Goal: Information Seeking & Learning: Learn about a topic

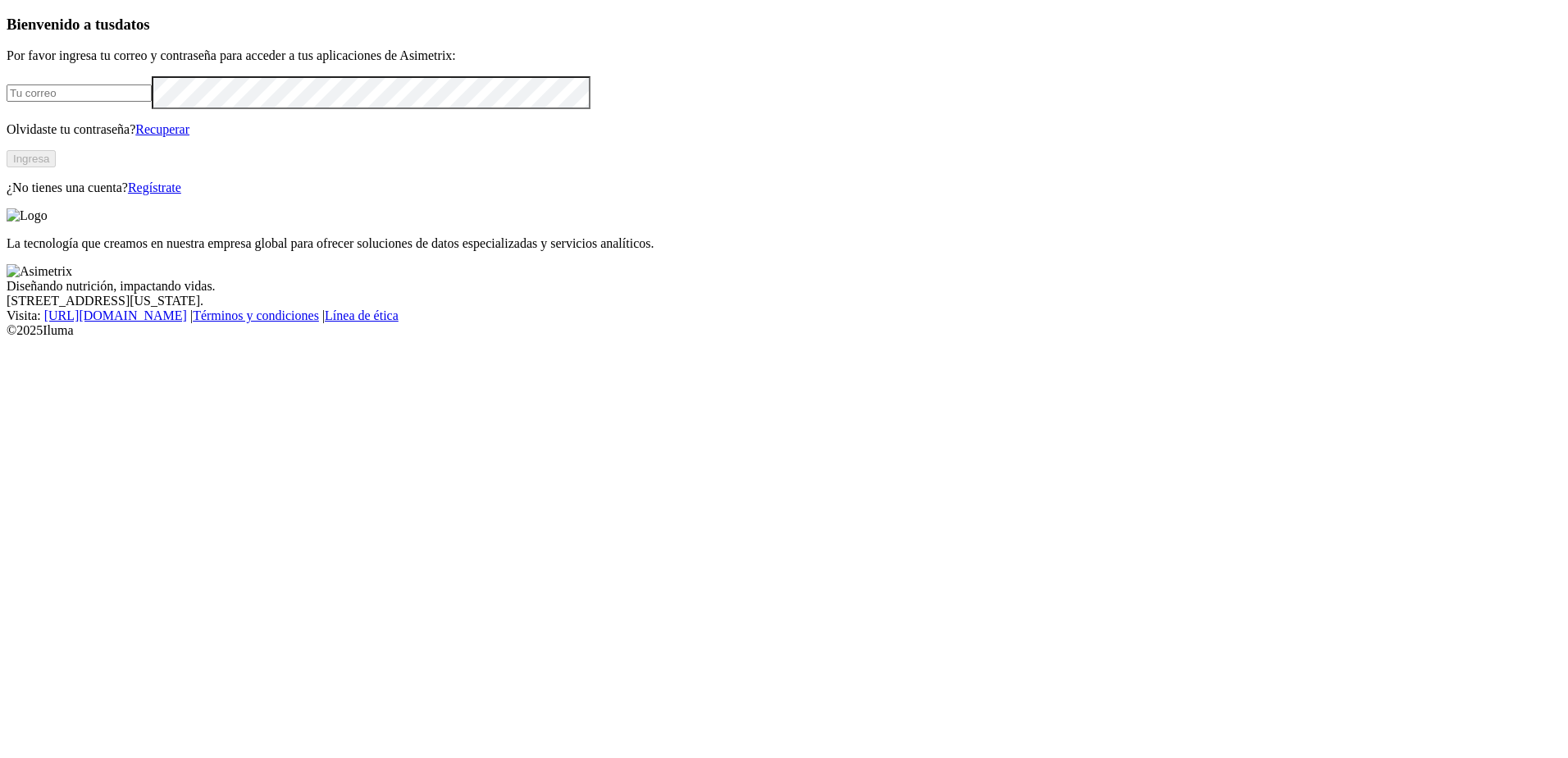
type input "[EMAIL_ADDRESS][DOMAIN_NAME]"
click at [56, 167] on button "Ingresa" at bounding box center [31, 159] width 49 height 18
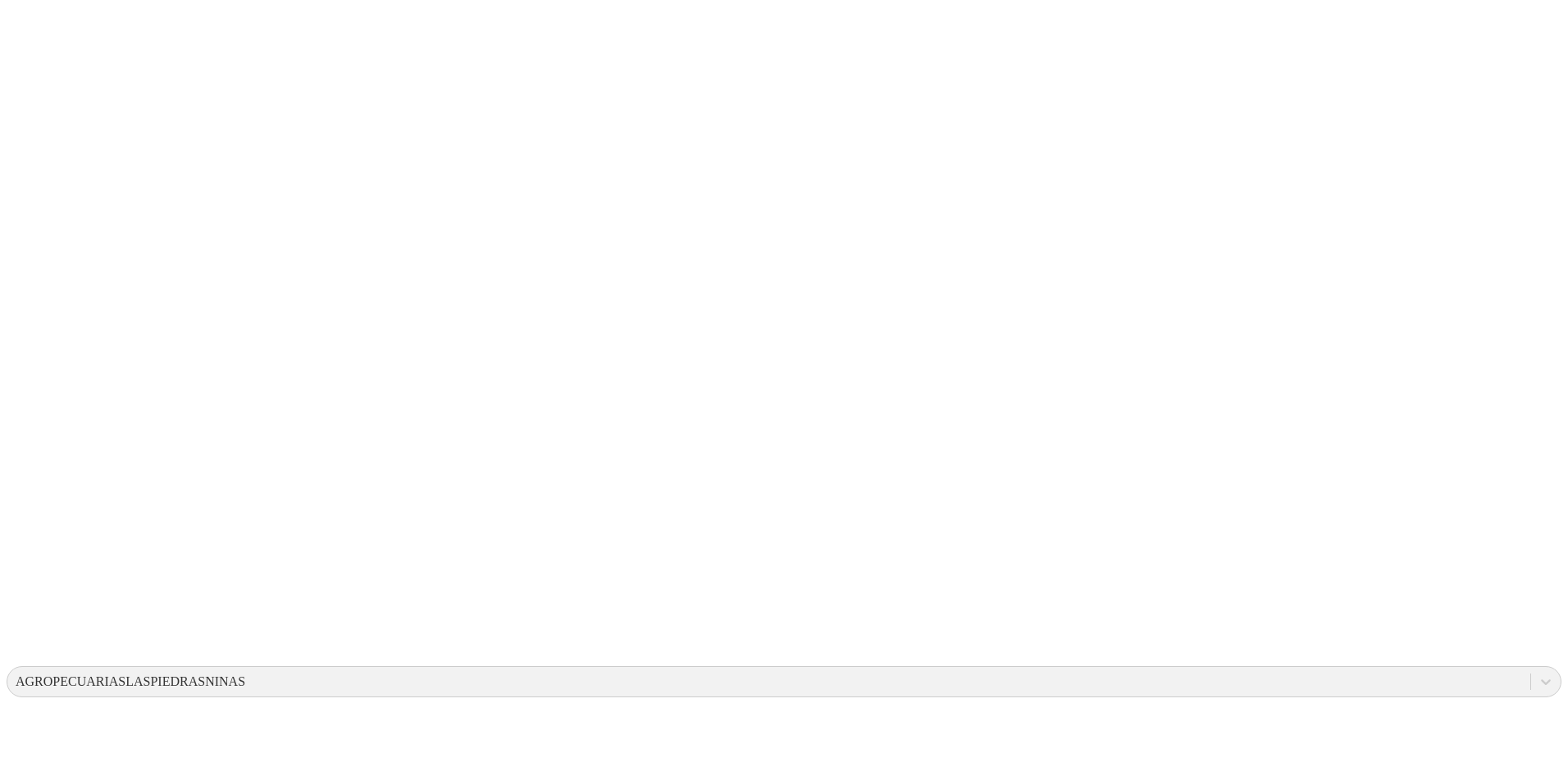
click at [35, 309] on icon at bounding box center [32, 334] width 51 height 51
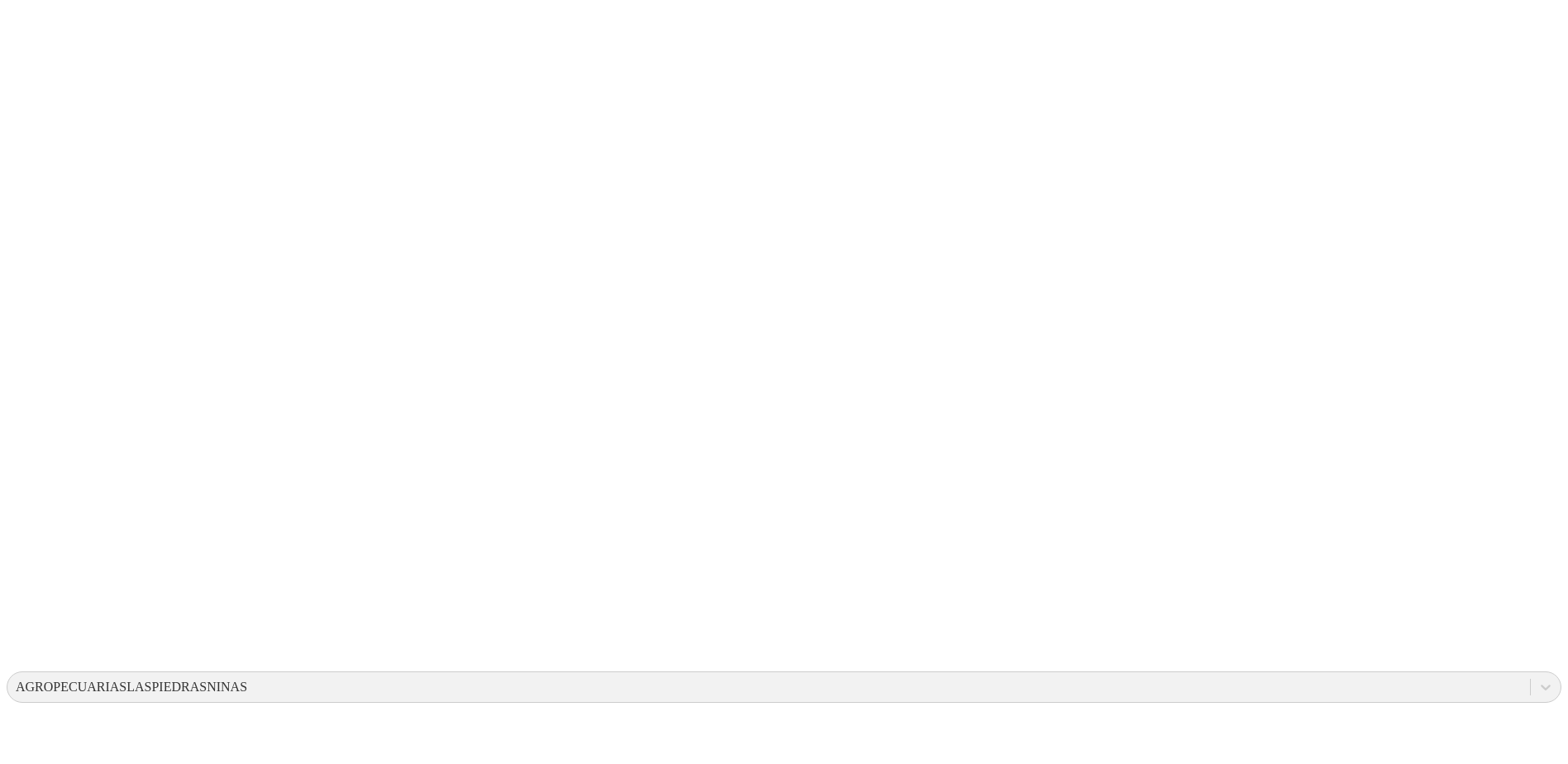
drag, startPoint x: 625, startPoint y: 265, endPoint x: 962, endPoint y: 320, distance: 341.5
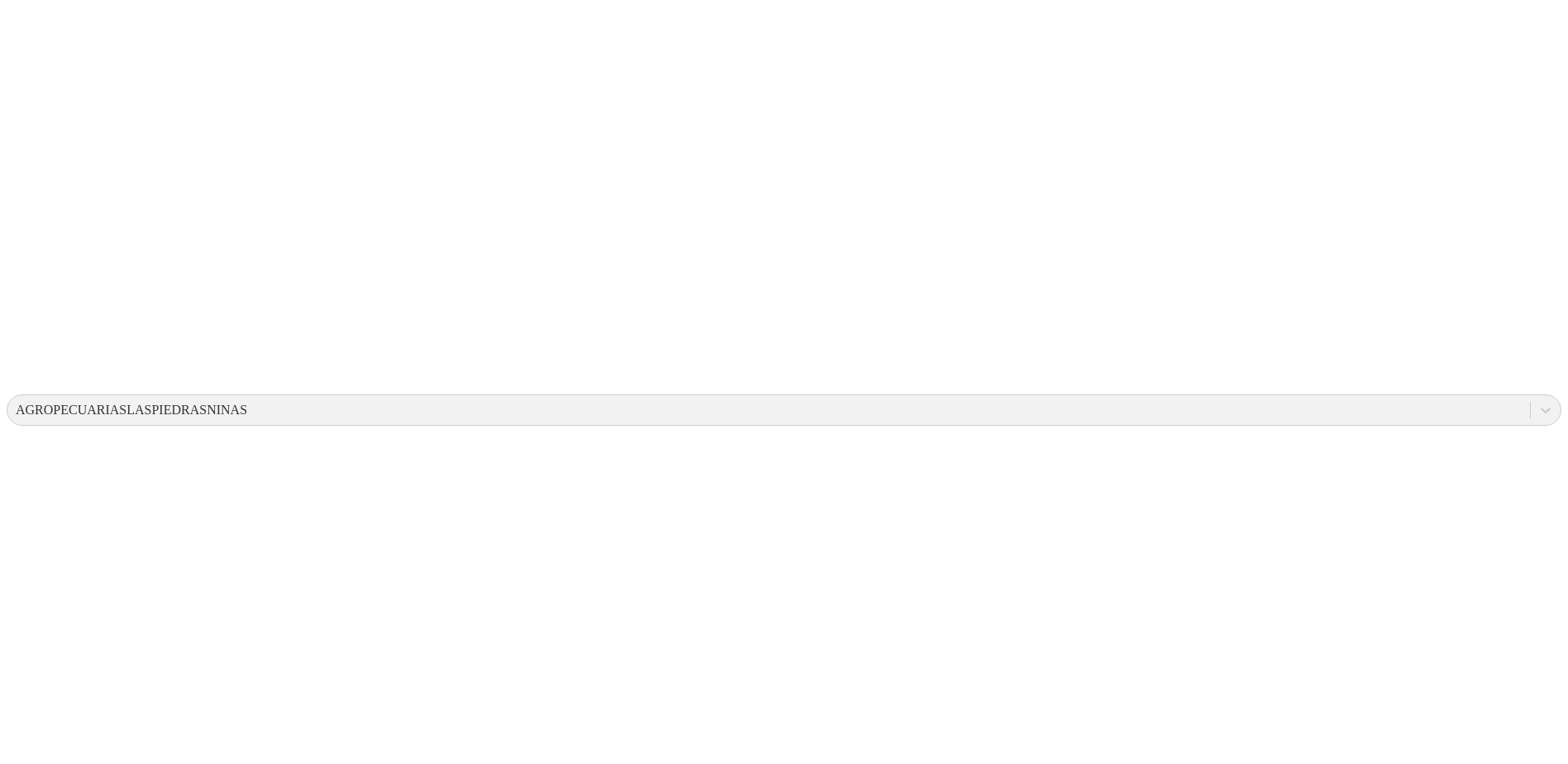
scroll to position [159, 0]
drag, startPoint x: 644, startPoint y: 651, endPoint x: 608, endPoint y: 649, distance: 36.1
drag, startPoint x: 1125, startPoint y: 713, endPoint x: 1140, endPoint y: 713, distance: 15.0
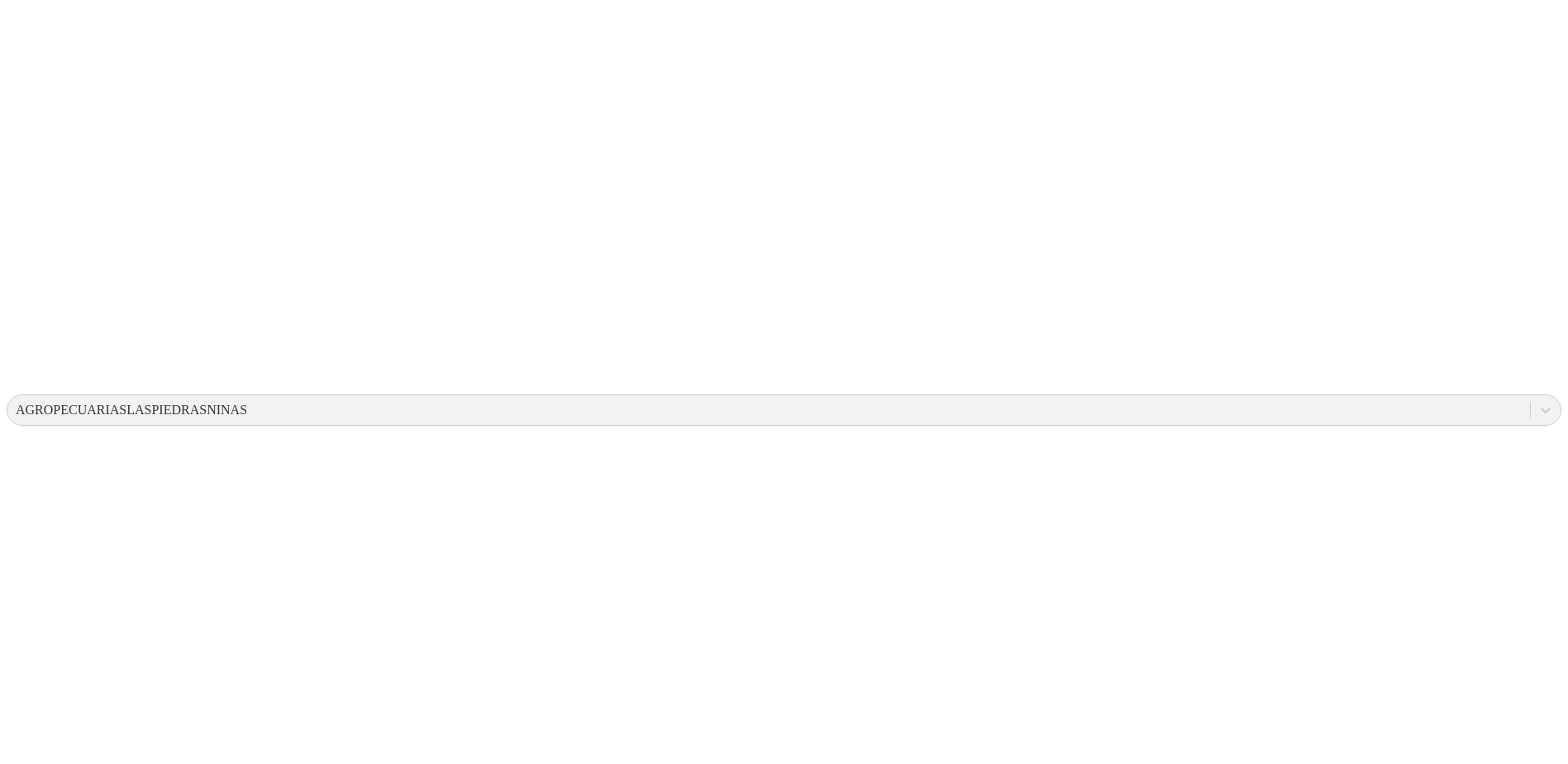
drag, startPoint x: 990, startPoint y: 706, endPoint x: 964, endPoint y: 614, distance: 95.6
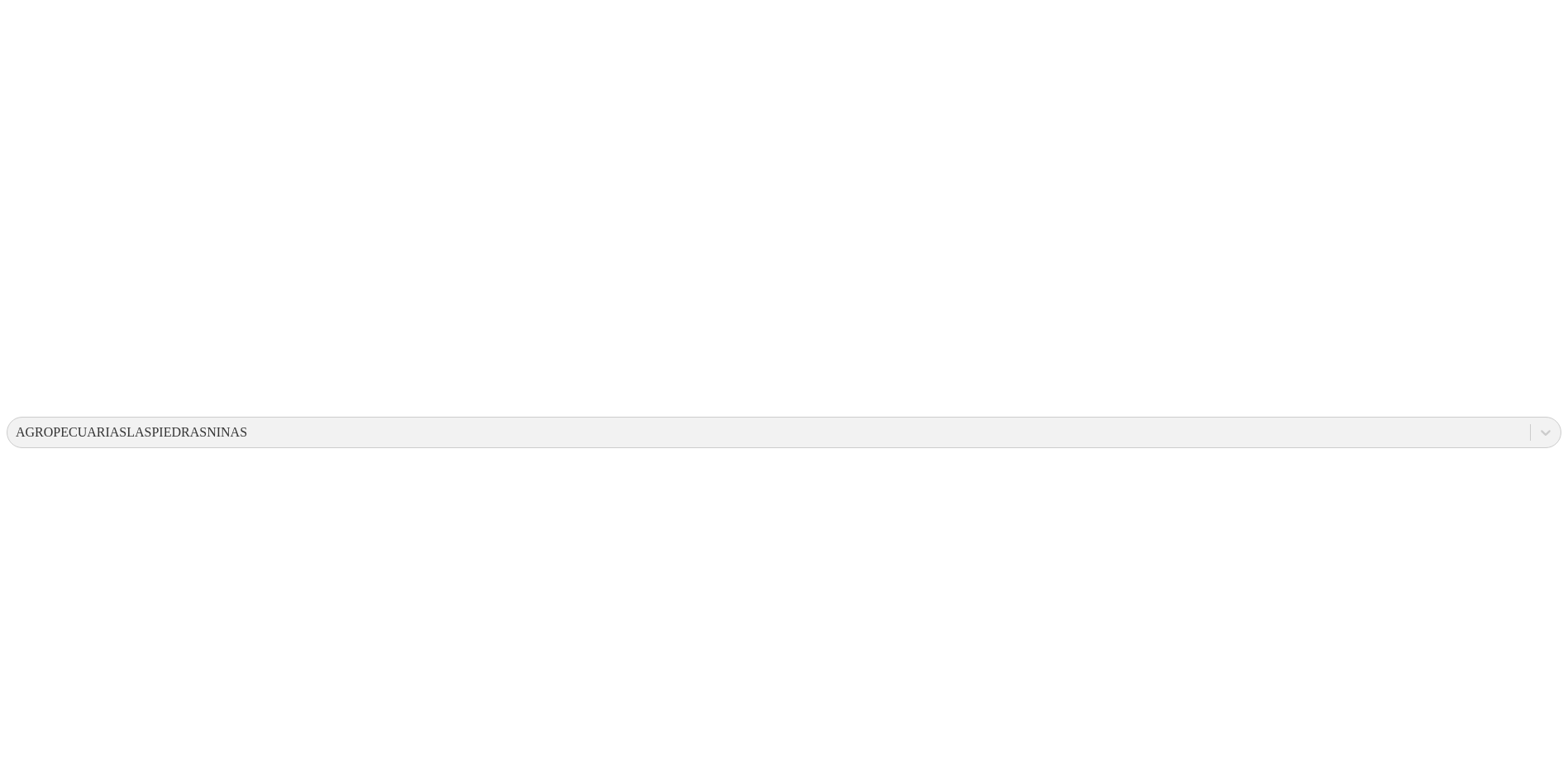
scroll to position [277, 0]
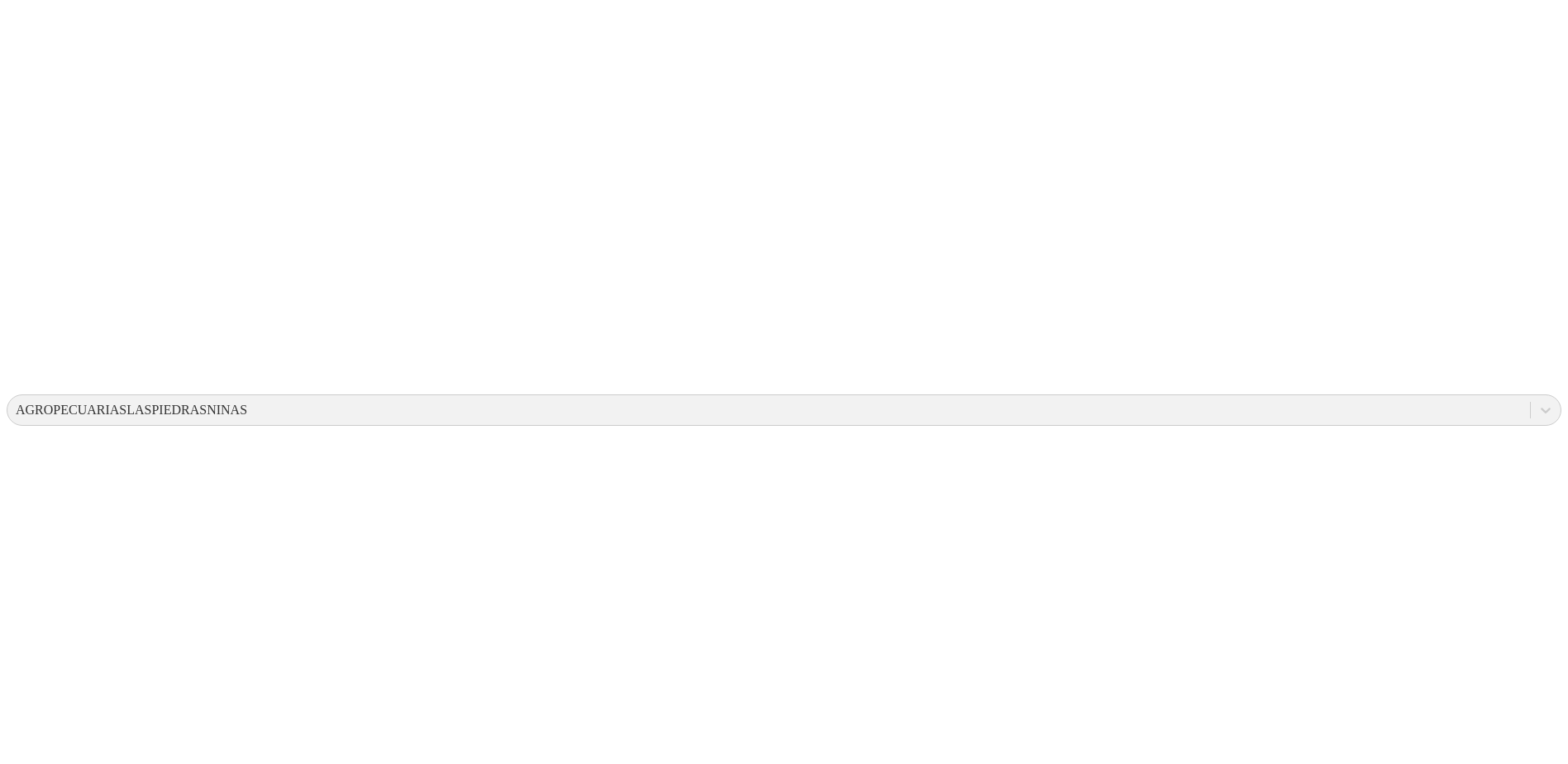
drag, startPoint x: 852, startPoint y: 432, endPoint x: 820, endPoint y: 429, distance: 32.1
drag, startPoint x: 820, startPoint y: 429, endPoint x: 829, endPoint y: 445, distance: 18.4
drag, startPoint x: 898, startPoint y: 440, endPoint x: 868, endPoint y: 440, distance: 30.0
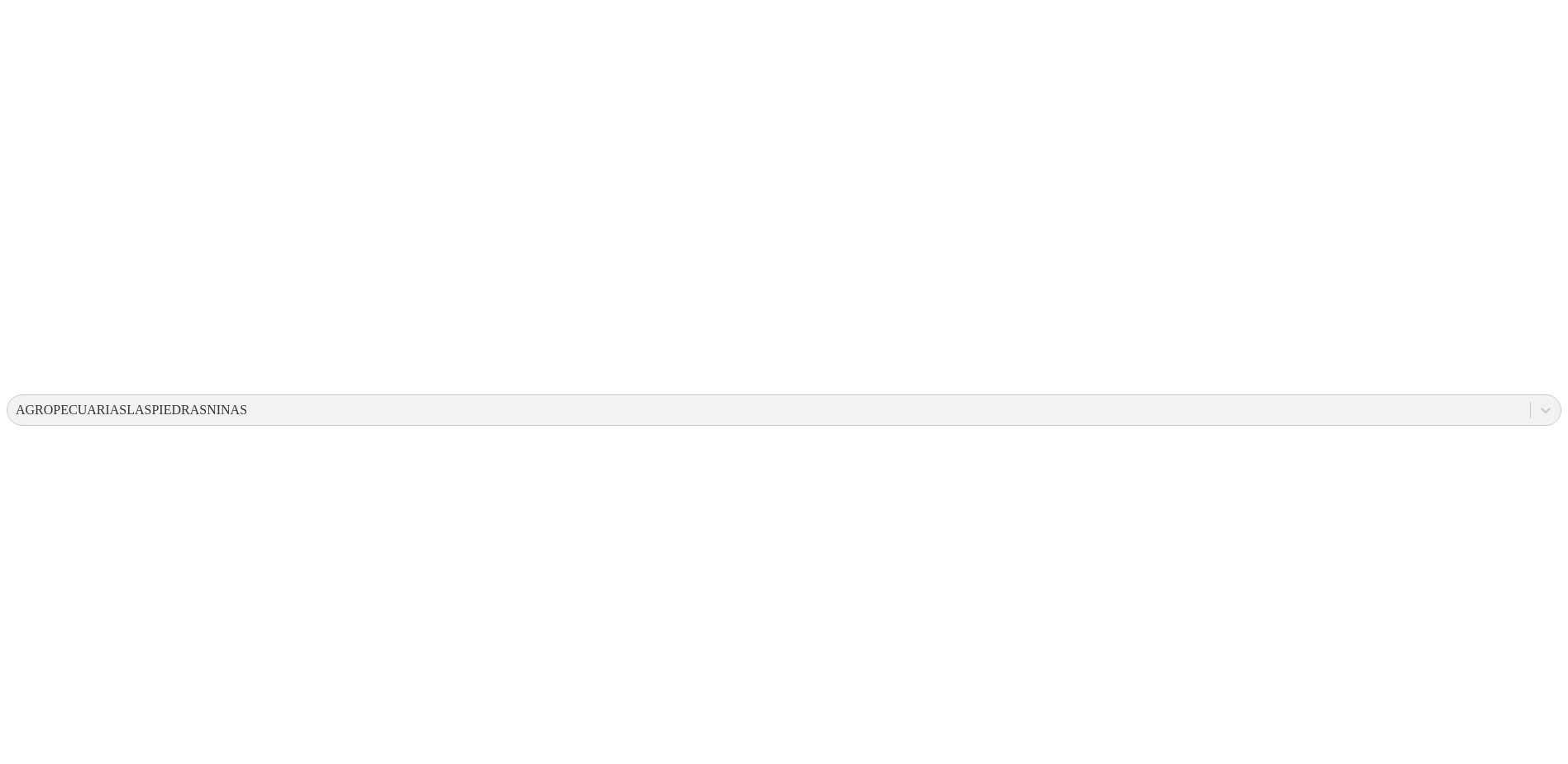
drag, startPoint x: 868, startPoint y: 440, endPoint x: 641, endPoint y: 440, distance: 227.0
drag, startPoint x: 641, startPoint y: 440, endPoint x: 658, endPoint y: 440, distance: 17.0
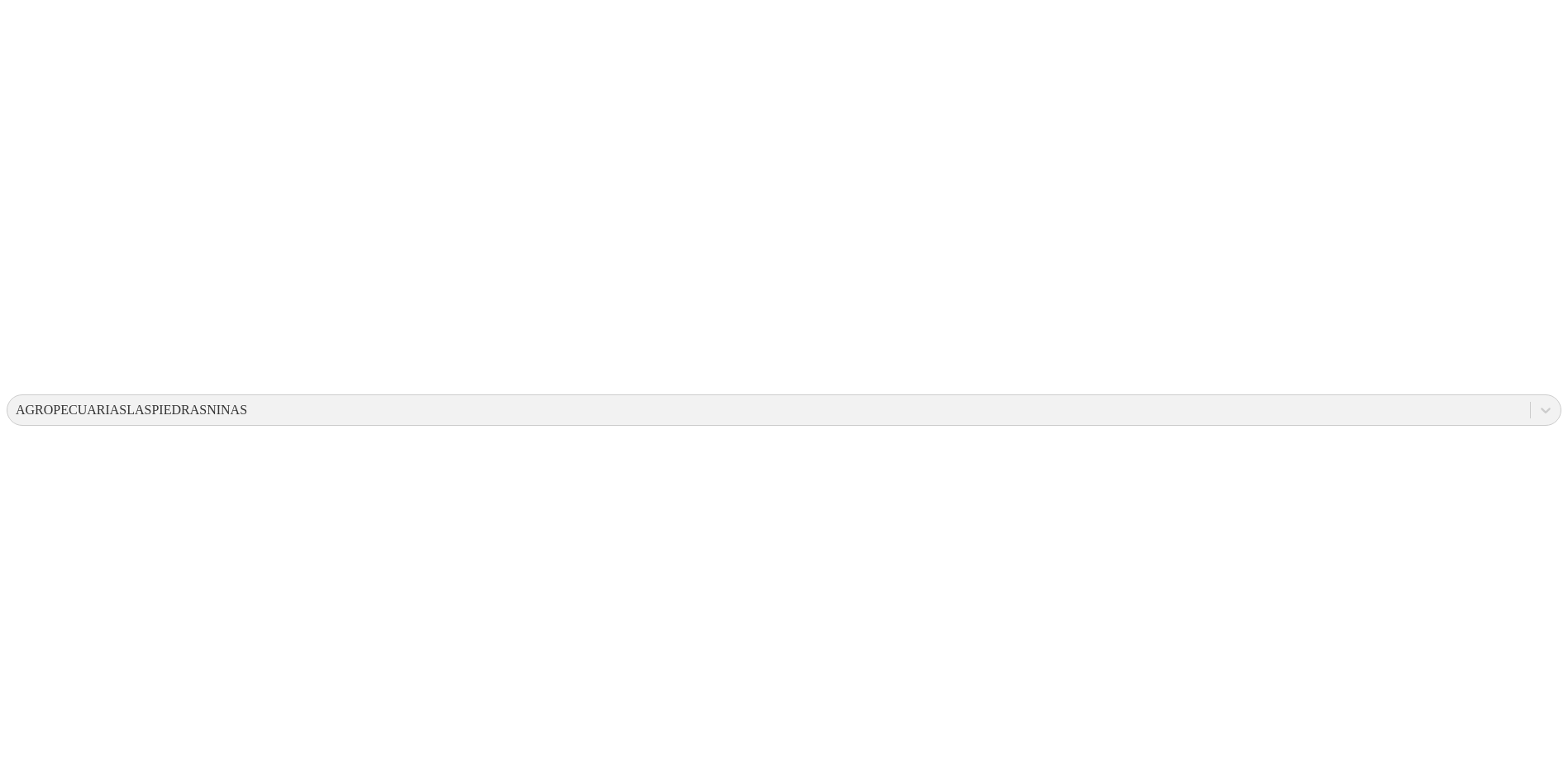
scroll to position [0, 0]
drag, startPoint x: 1043, startPoint y: 409, endPoint x: 1018, endPoint y: 296, distance: 115.7
drag, startPoint x: 1018, startPoint y: 296, endPoint x: 1007, endPoint y: 313, distance: 20.2
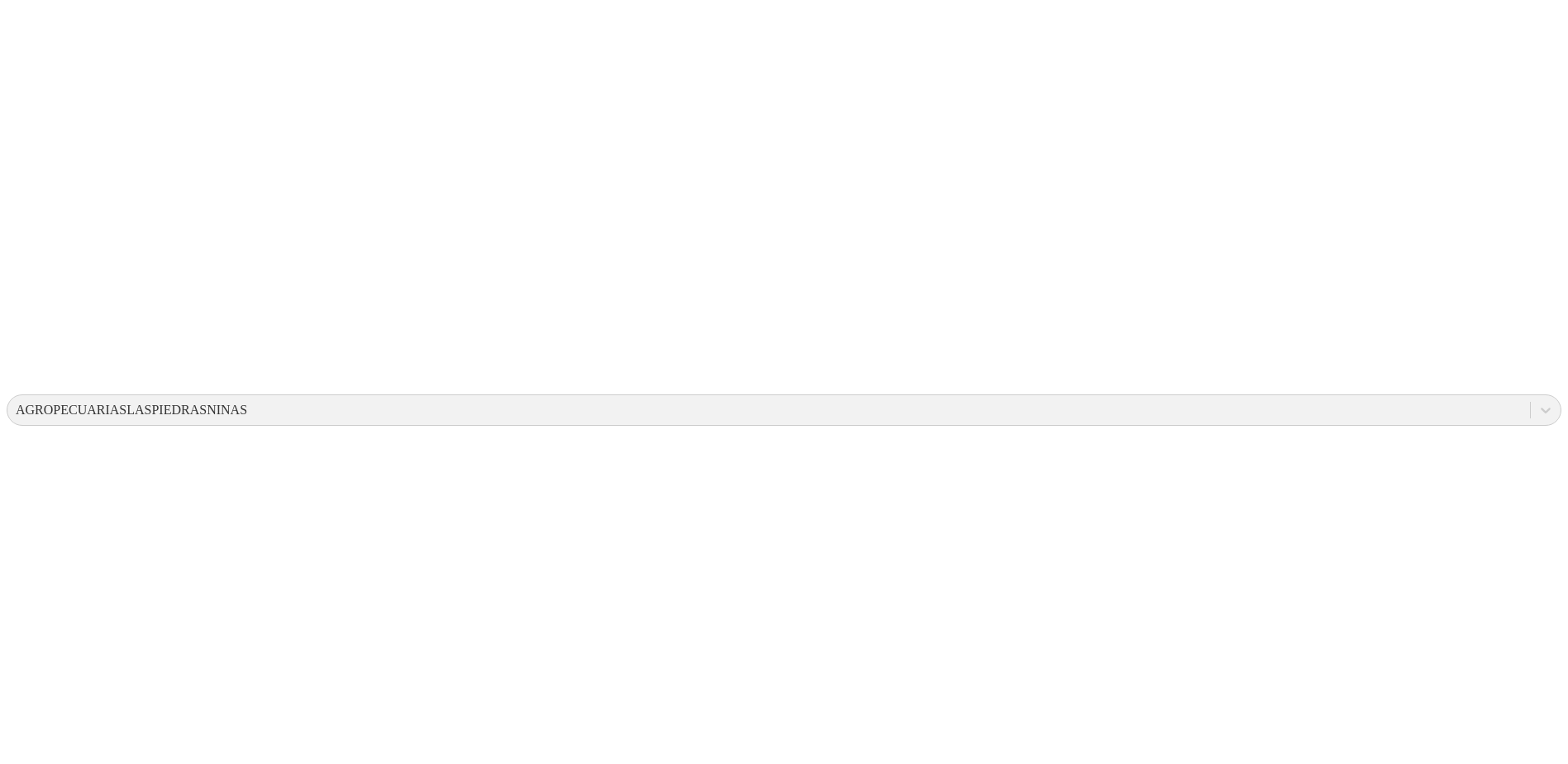
drag, startPoint x: 1048, startPoint y: 413, endPoint x: 1002, endPoint y: 313, distance: 110.1
drag, startPoint x: 1002, startPoint y: 313, endPoint x: 1079, endPoint y: 378, distance: 100.8
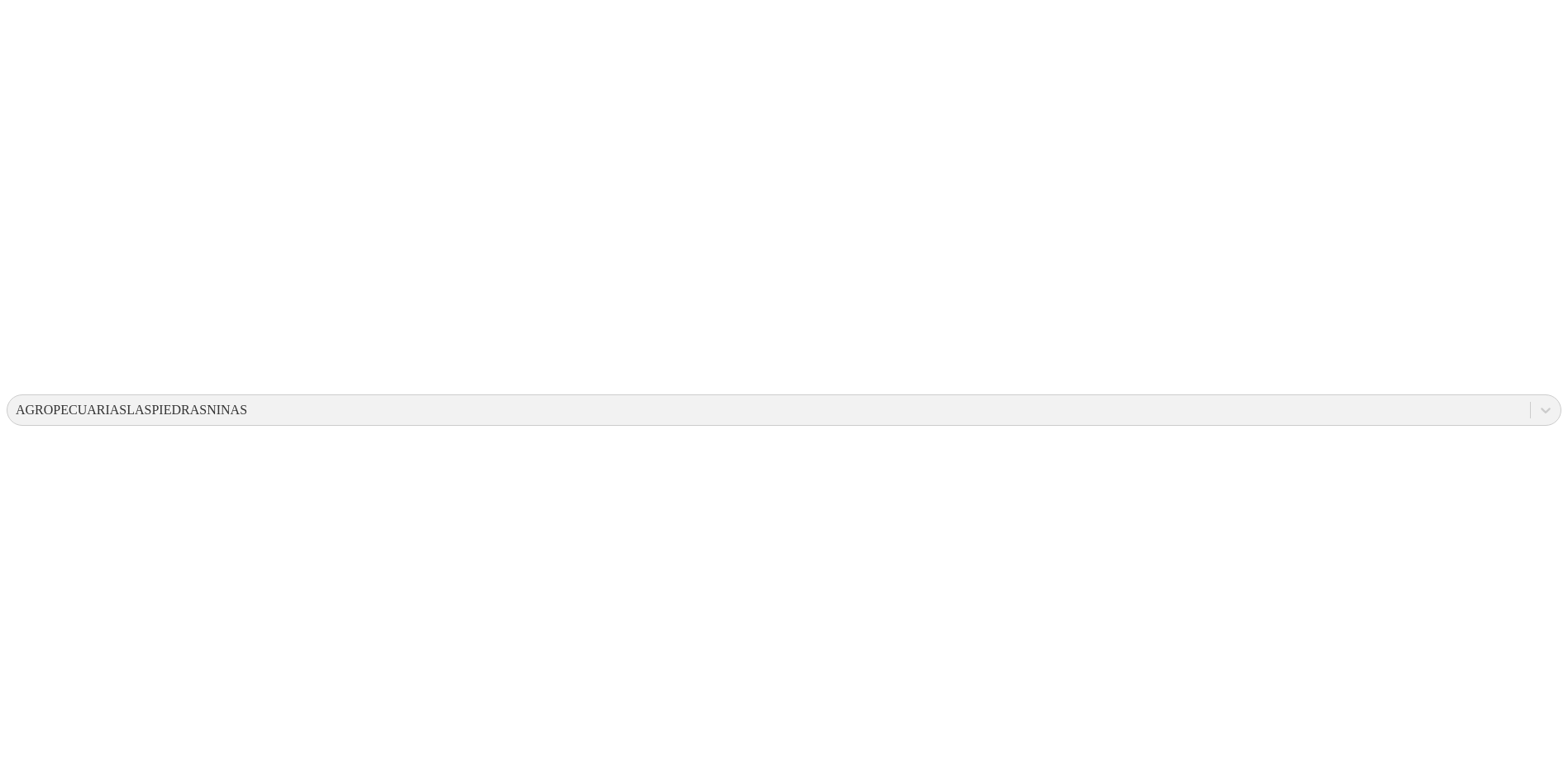
drag, startPoint x: 1008, startPoint y: 325, endPoint x: 1053, endPoint y: 355, distance: 54.1
drag, startPoint x: 1016, startPoint y: 322, endPoint x: 1027, endPoint y: 349, distance: 29.2
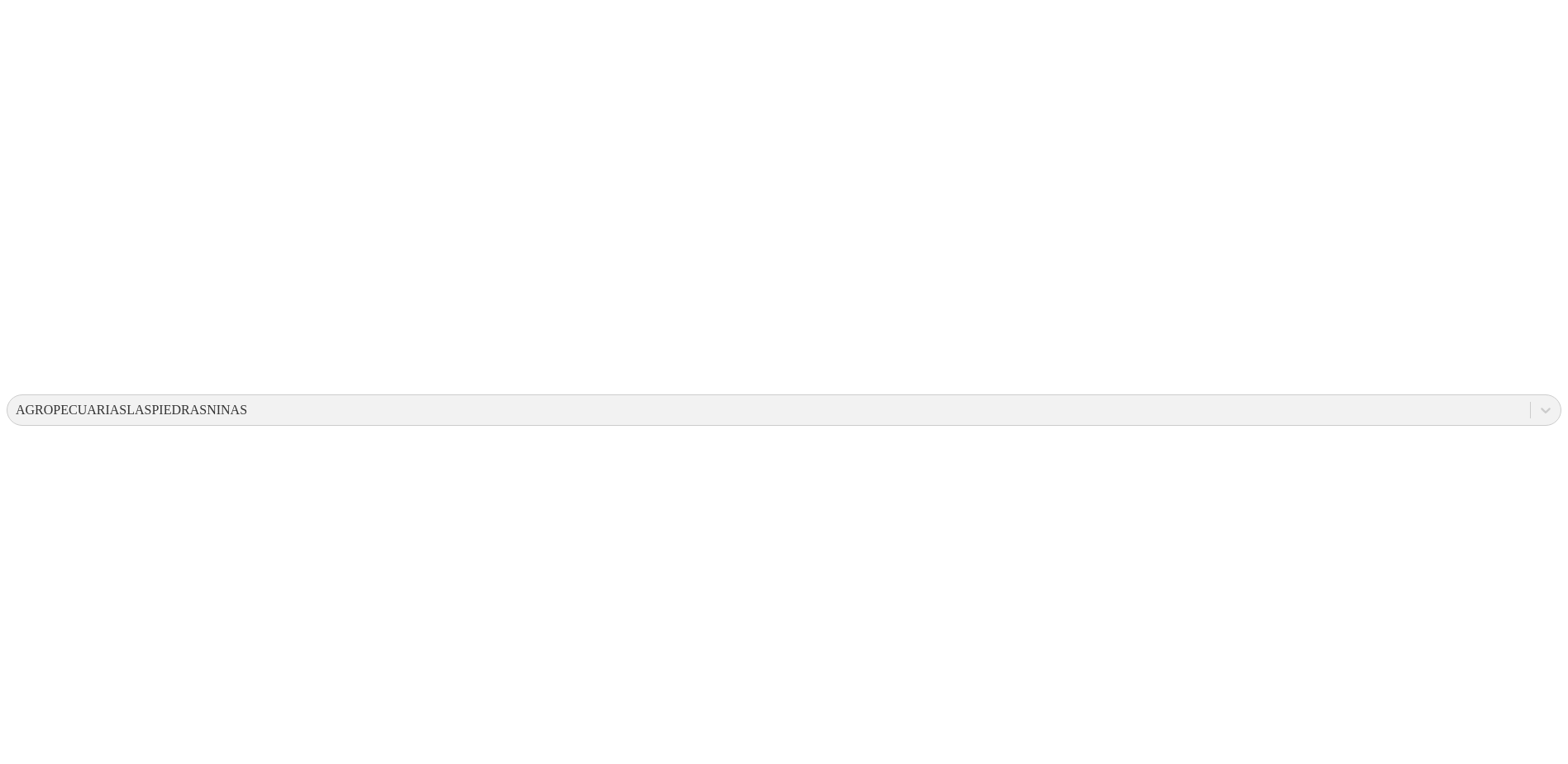
drag, startPoint x: 1027, startPoint y: 349, endPoint x: 1036, endPoint y: 380, distance: 32.3
drag, startPoint x: 1052, startPoint y: 410, endPoint x: 975, endPoint y: 410, distance: 77.0
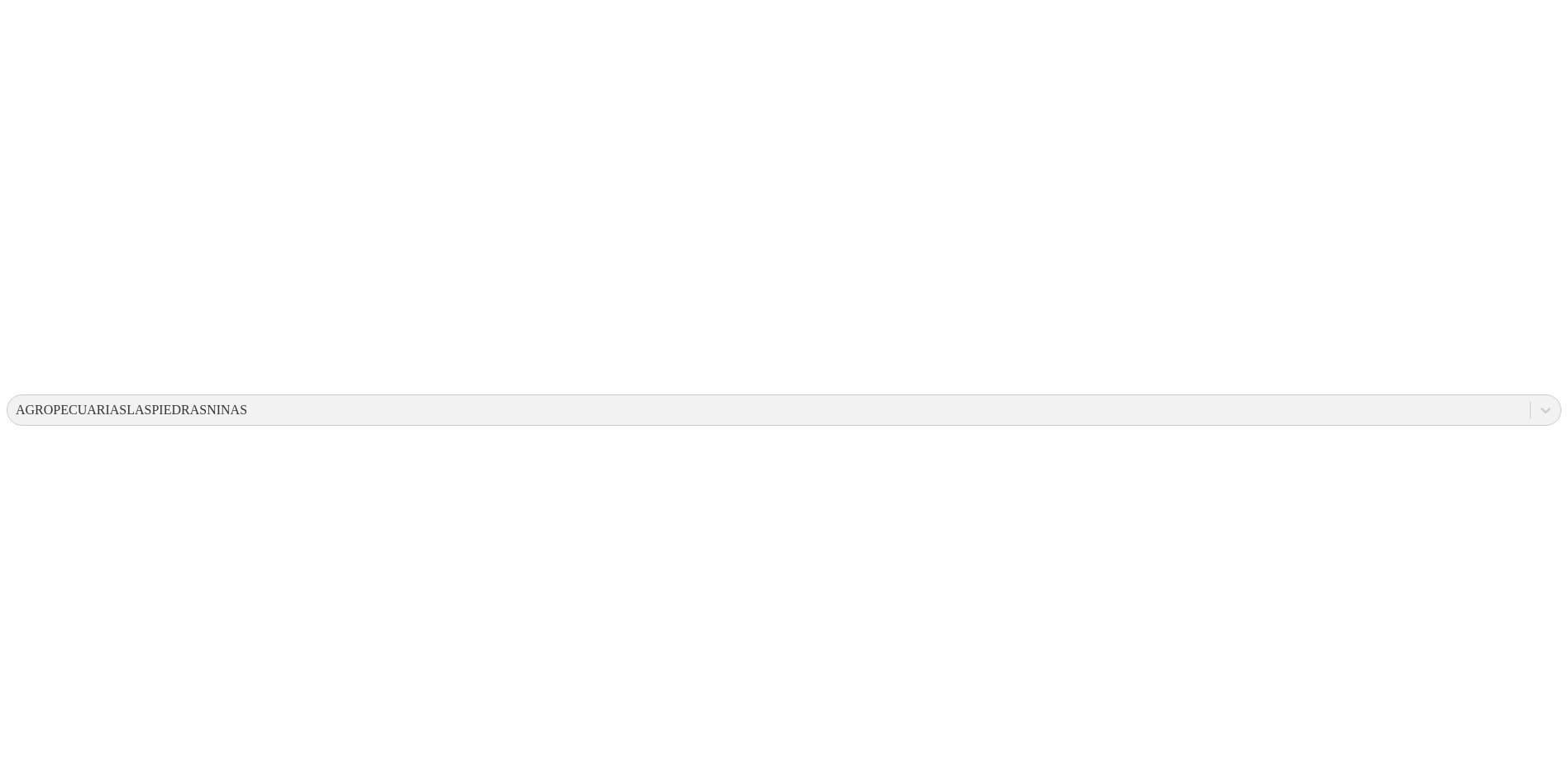
drag, startPoint x: 975, startPoint y: 410, endPoint x: 945, endPoint y: 426, distance: 34.0
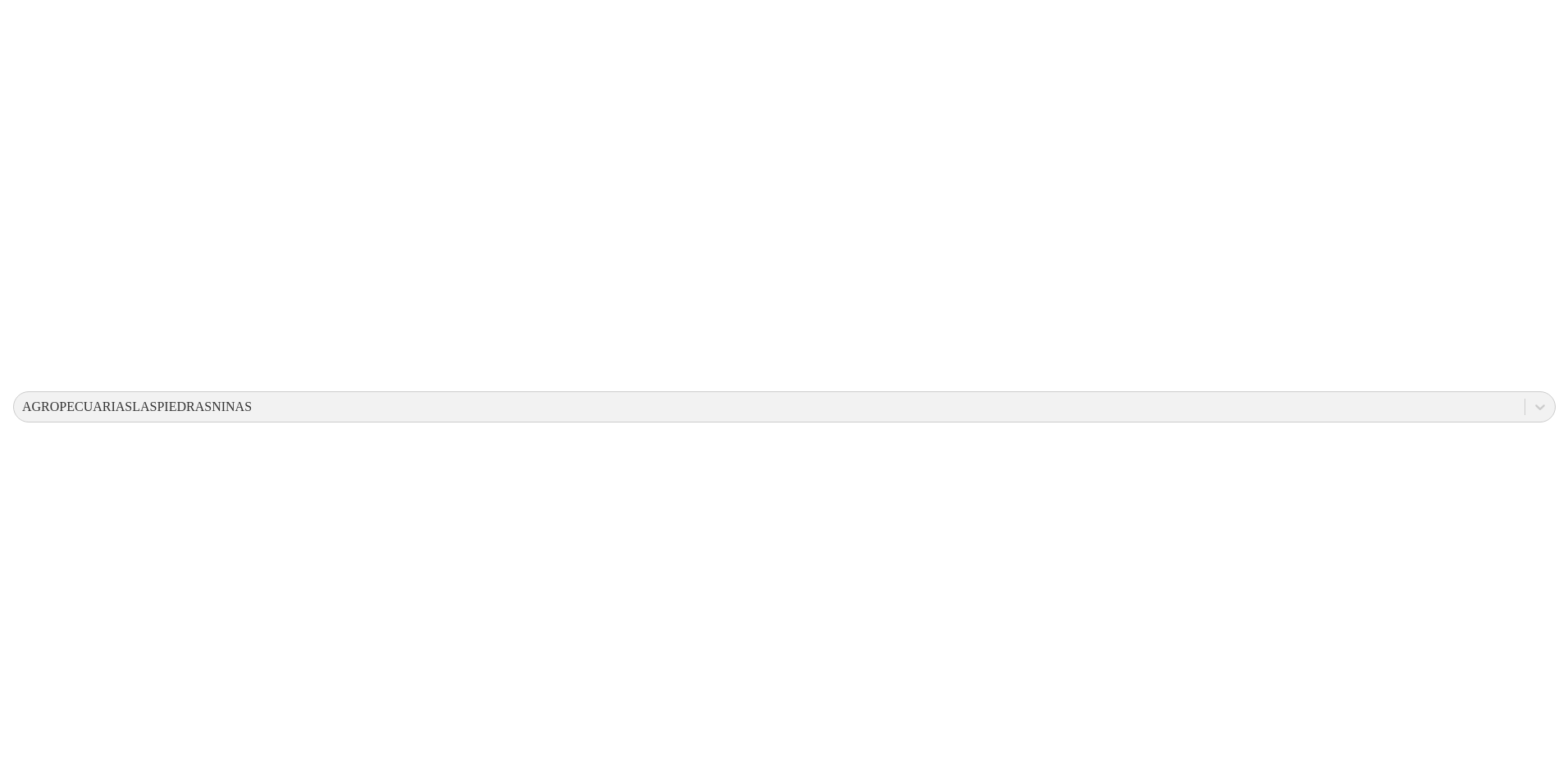
scroll to position [0, 0]
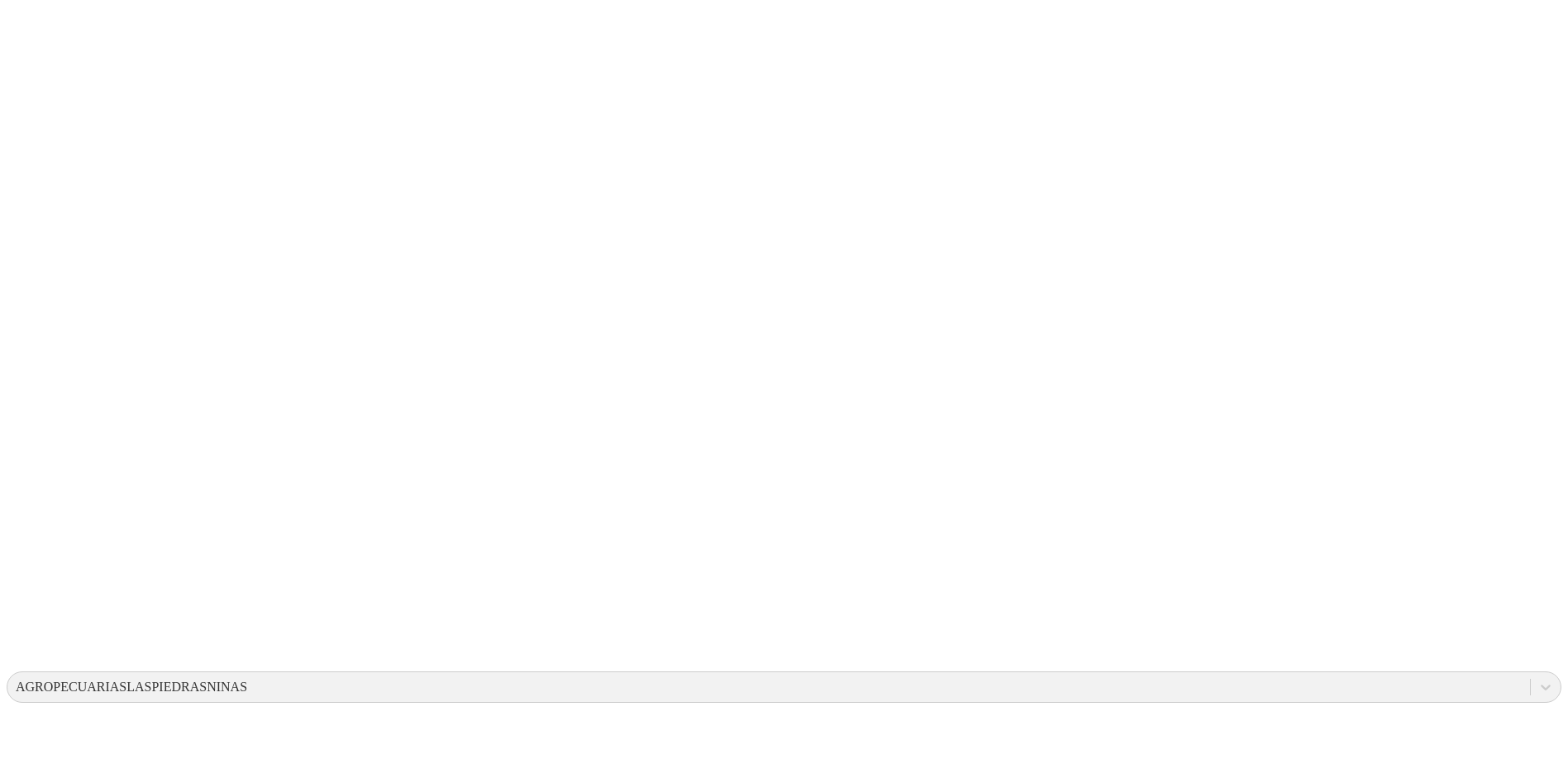
drag, startPoint x: 692, startPoint y: 268, endPoint x: 992, endPoint y: 352, distance: 311.5
click at [24, 29] on icon at bounding box center [33, 338] width 51 height 662
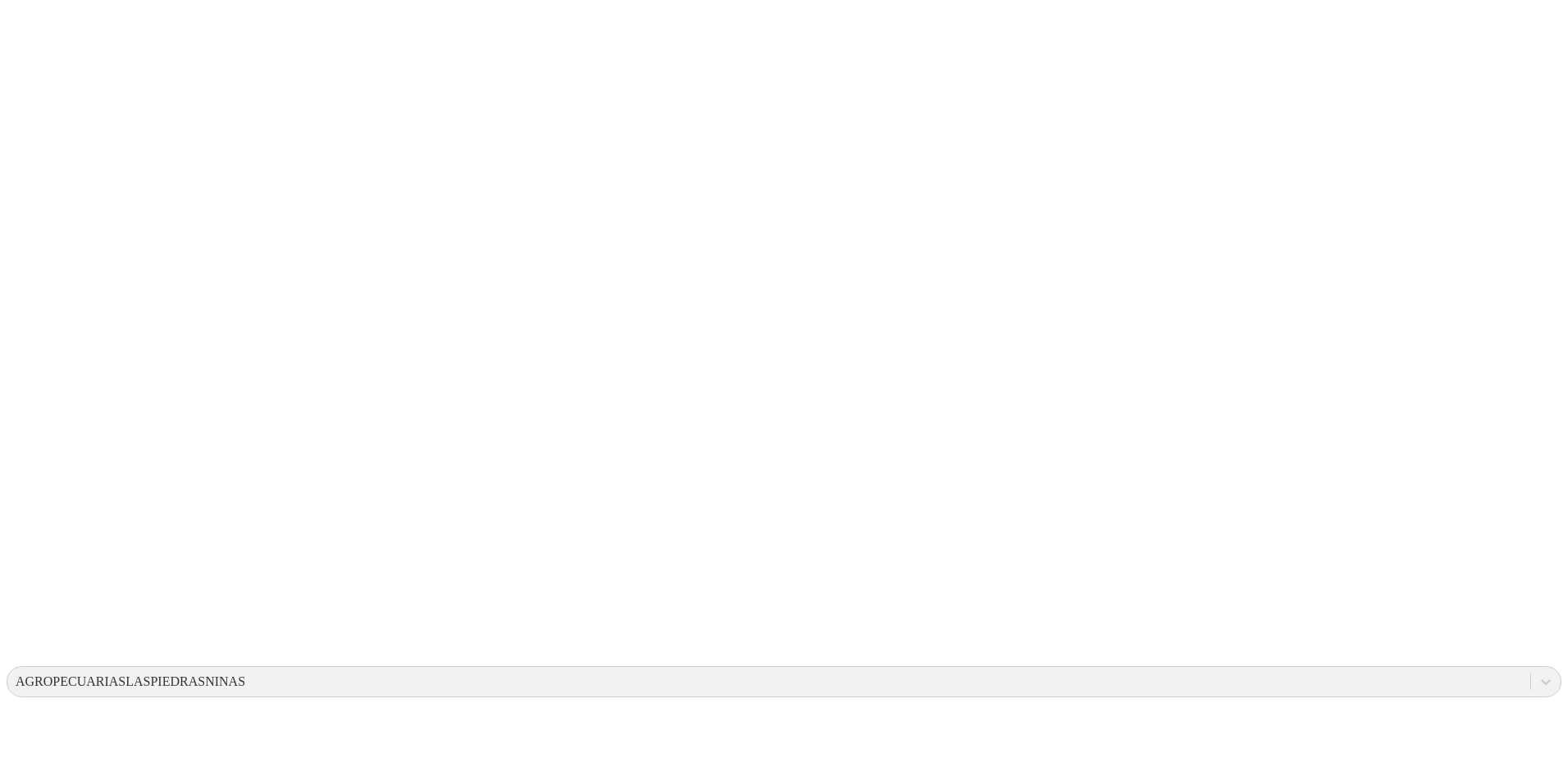
click at [43, 309] on icon at bounding box center [32, 334] width 51 height 51
